Goal: Transaction & Acquisition: Purchase product/service

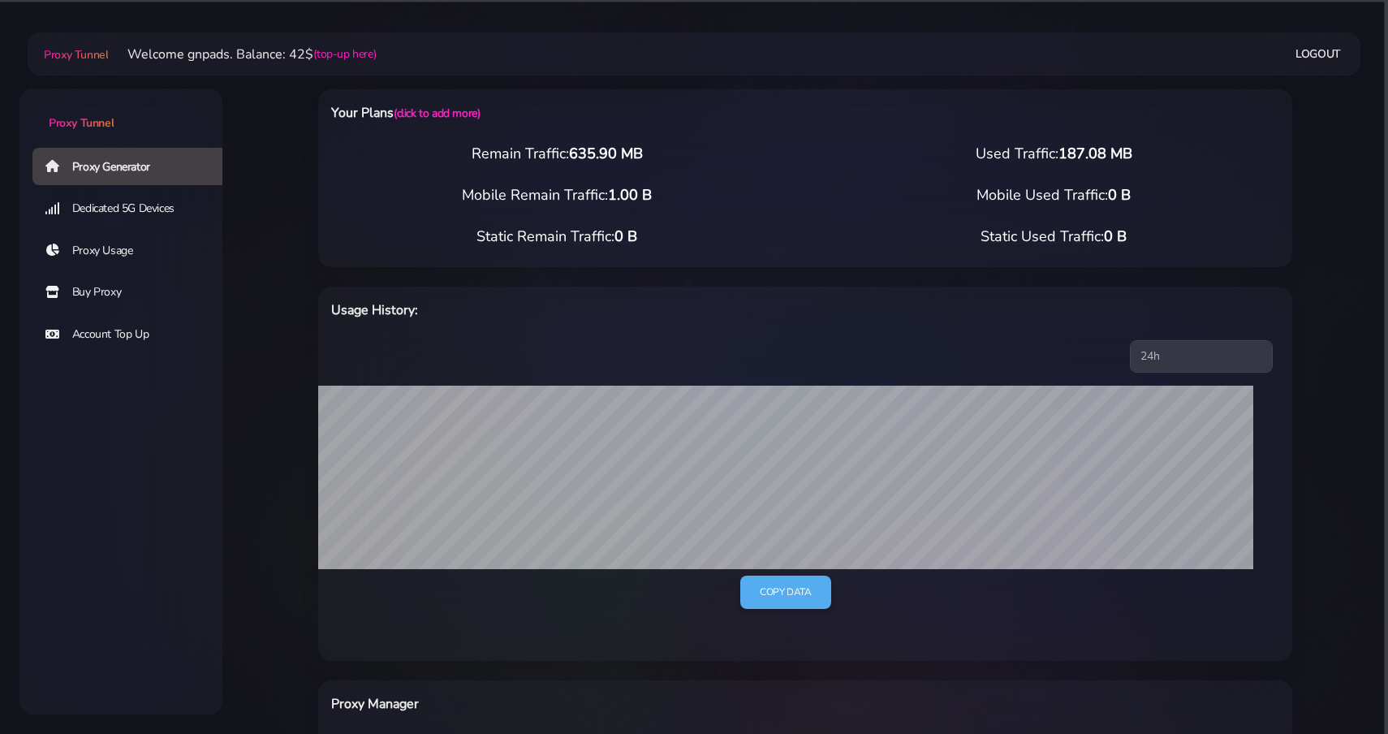
click at [105, 286] on link "Buy Proxy" at bounding box center [133, 292] width 203 height 37
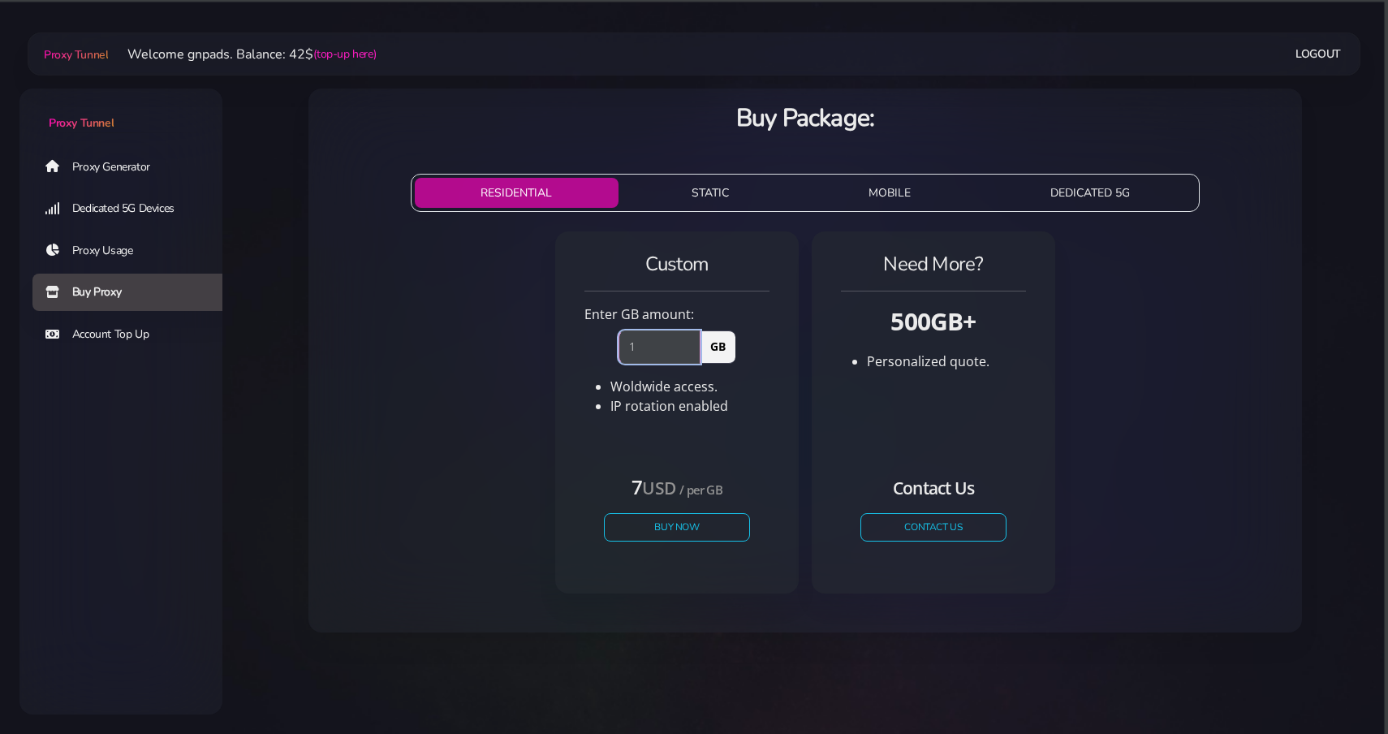
type input "1"
click at [691, 341] on input "1" at bounding box center [660, 346] width 82 height 32
click at [656, 537] on button "Buy Now" at bounding box center [676, 527] width 149 height 28
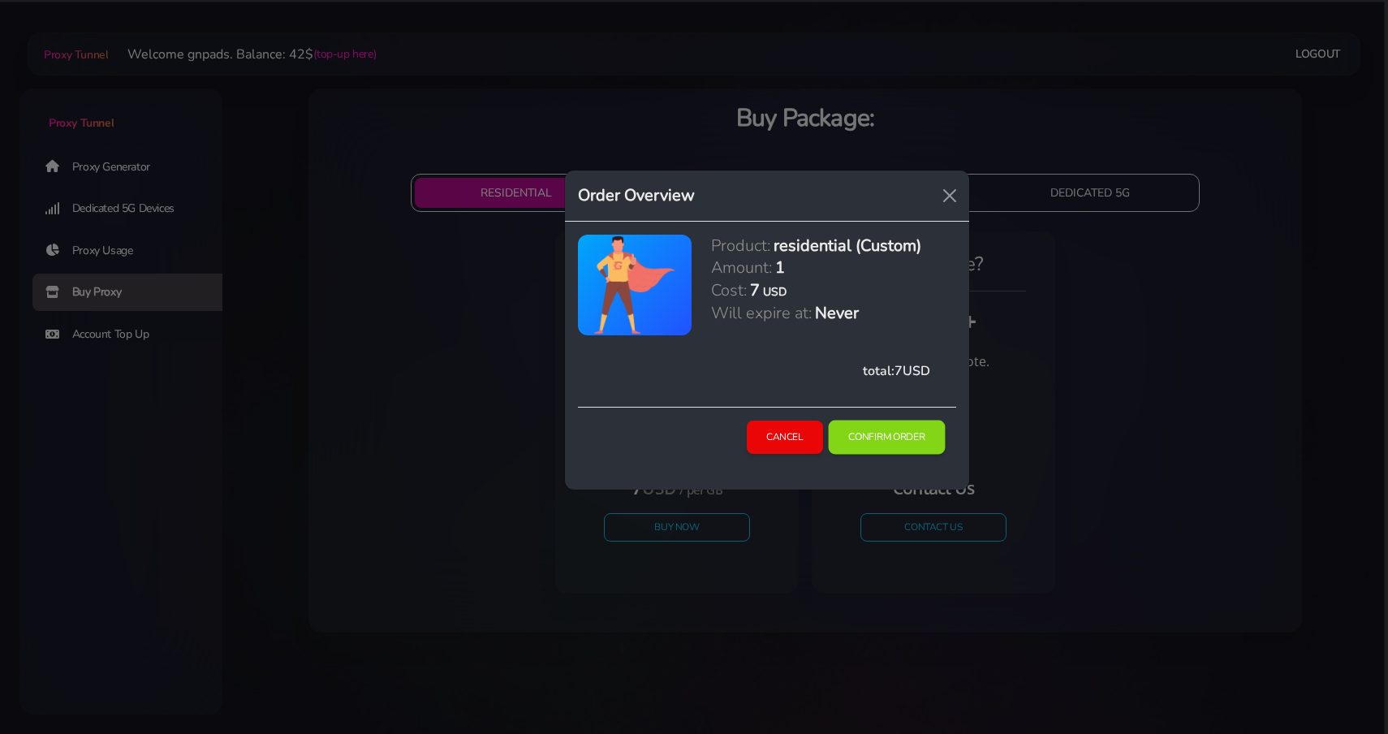
click at [905, 424] on button "Confirm Order" at bounding box center [886, 437] width 117 height 34
